Goal: Check status: Check status

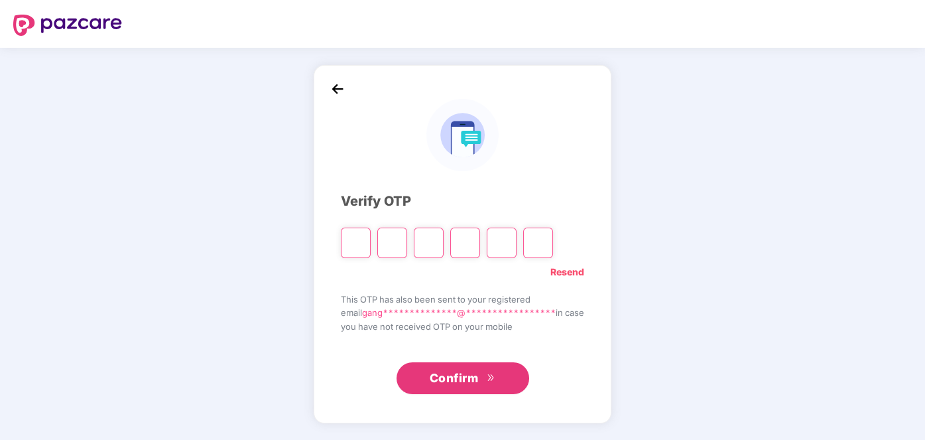
type input "*"
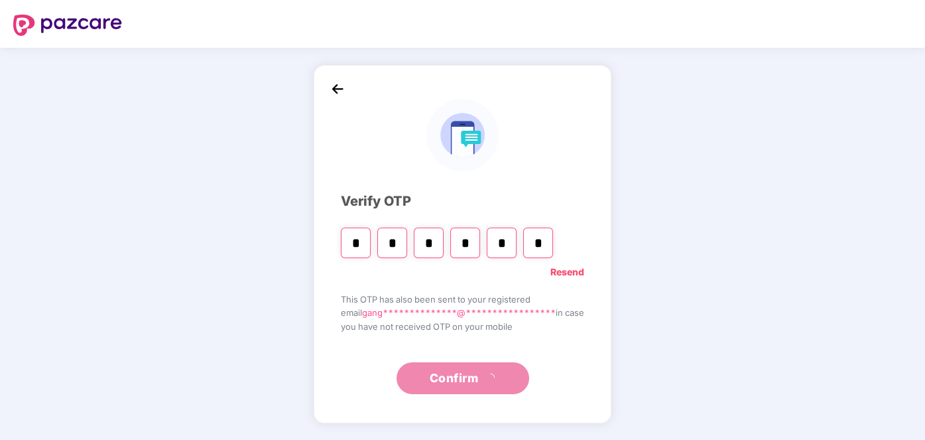
type input "*"
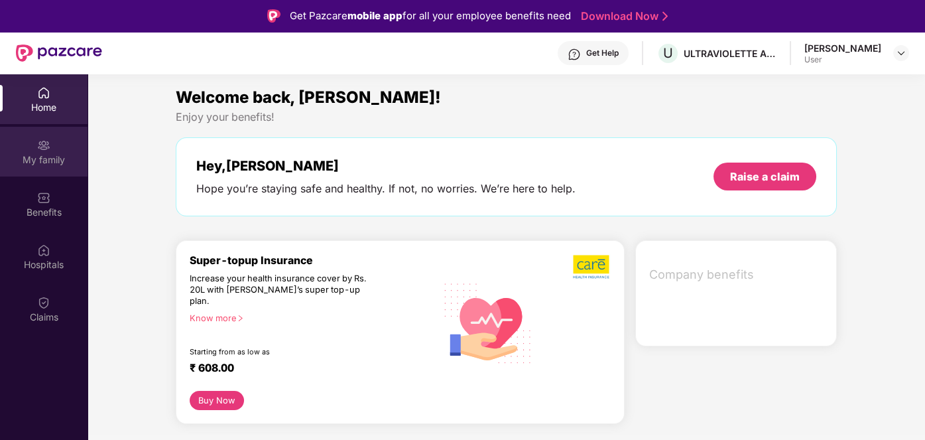
click at [42, 156] on div "My family" at bounding box center [44, 159] width 88 height 13
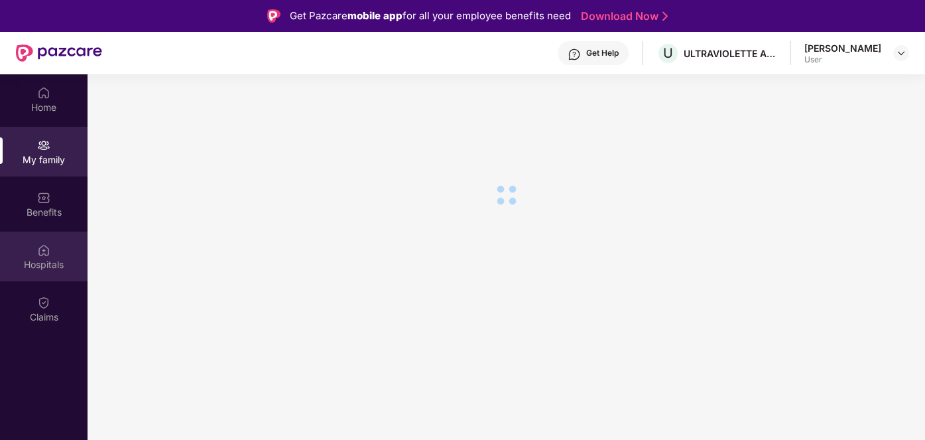
click at [50, 253] on img at bounding box center [43, 249] width 13 height 13
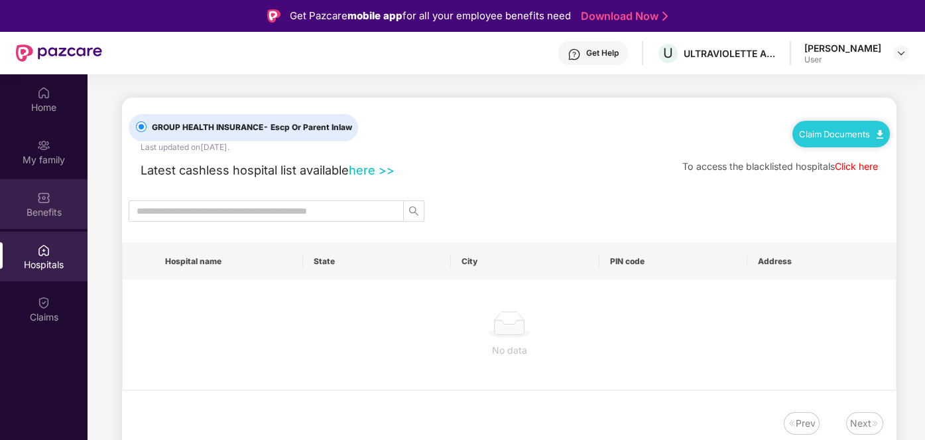
click at [49, 202] on img at bounding box center [43, 197] width 13 height 13
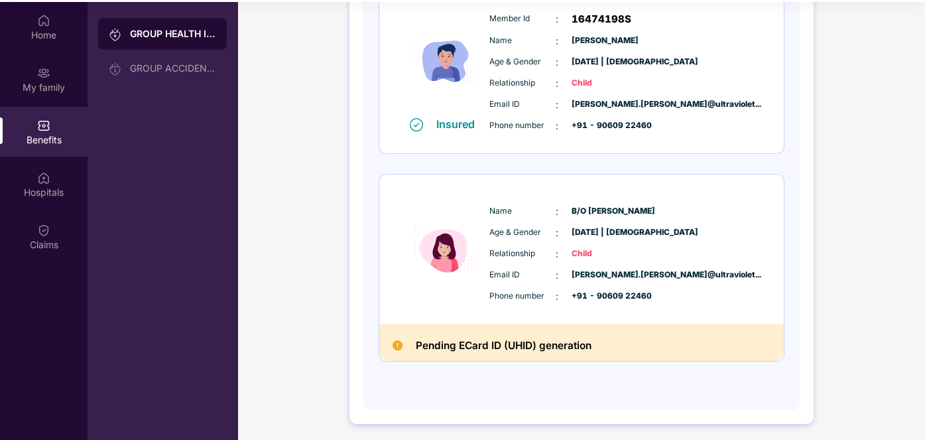
scroll to position [74, 0]
